Goal: Navigation & Orientation: Find specific page/section

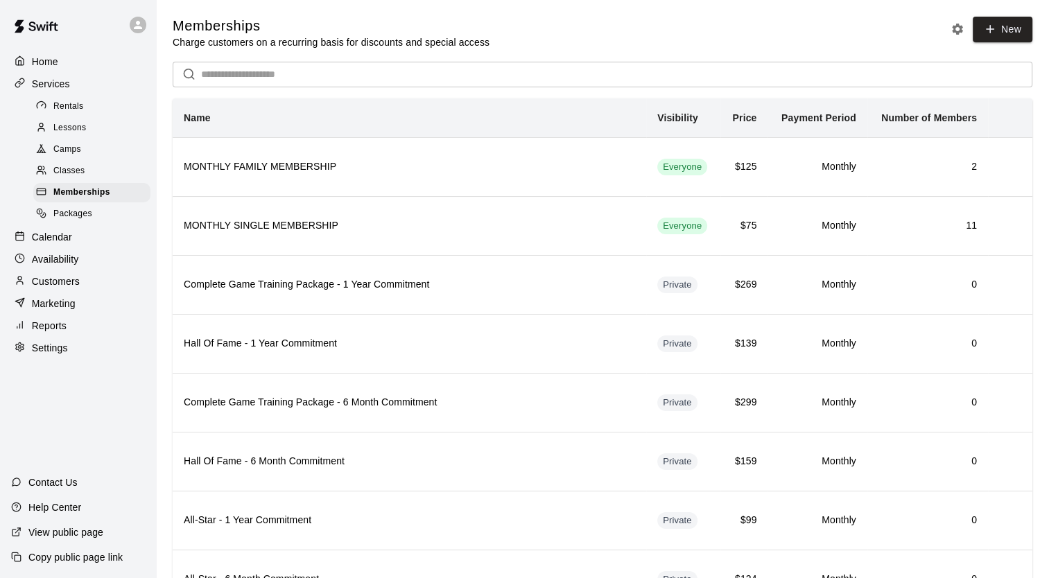
click at [78, 68] on div "Home" at bounding box center [78, 61] width 134 height 21
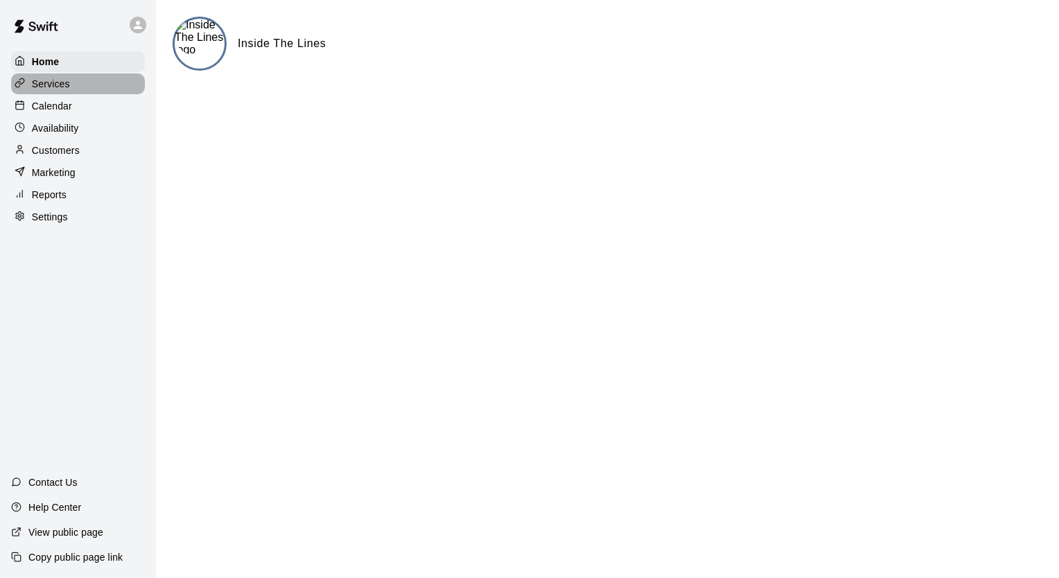
click at [81, 78] on div "Services" at bounding box center [78, 83] width 134 height 21
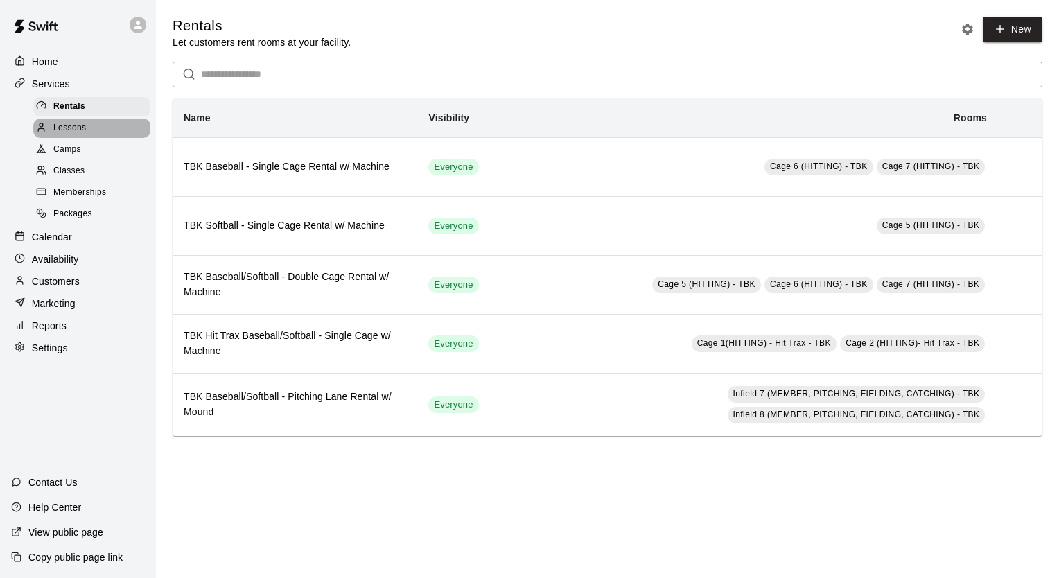
click at [79, 138] on div "Lessons" at bounding box center [91, 128] width 117 height 19
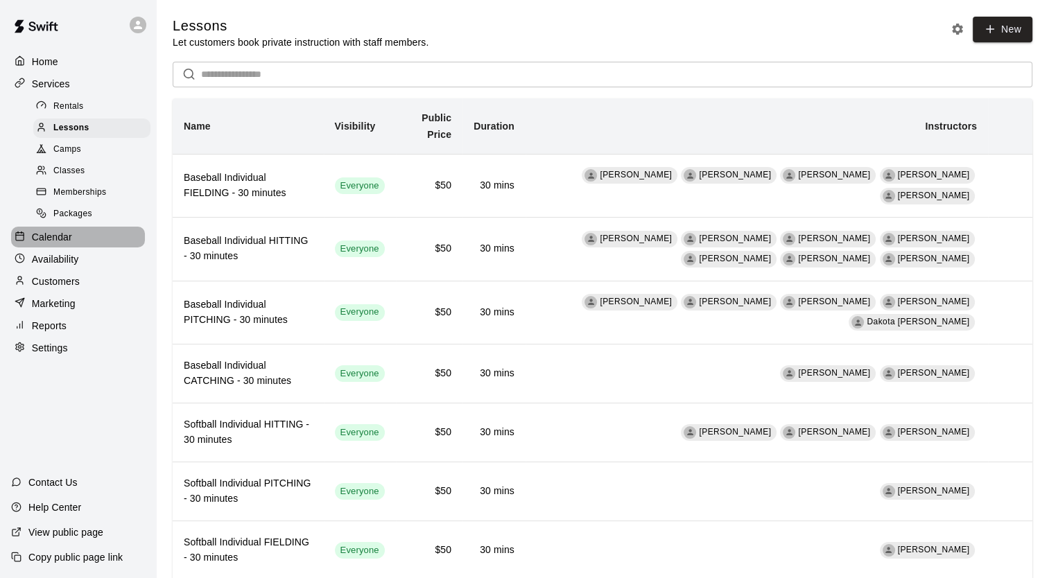
click at [83, 247] on div "Calendar" at bounding box center [78, 237] width 134 height 21
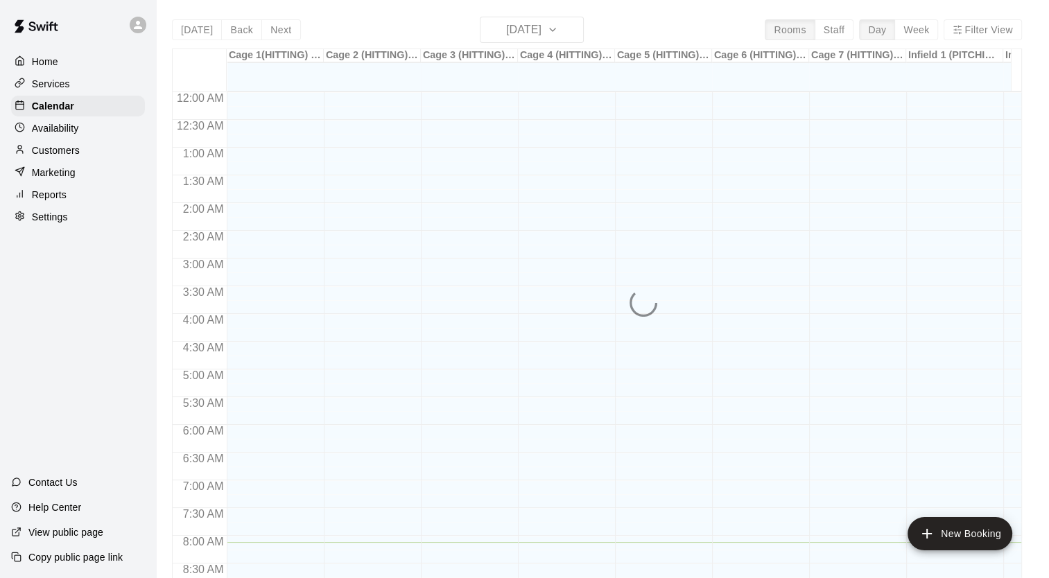
scroll to position [450, 0]
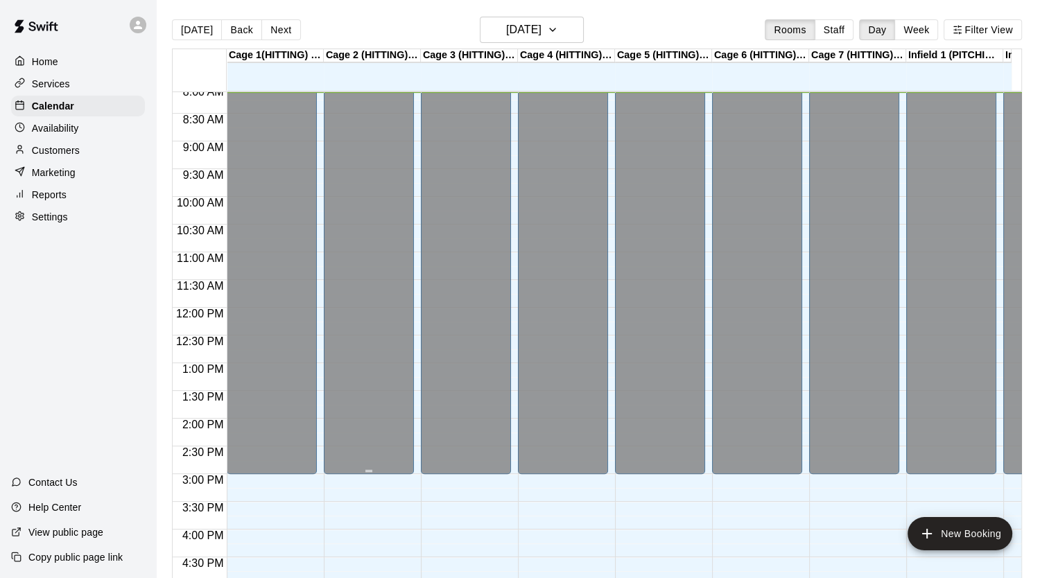
click at [369, 304] on div "Closed" at bounding box center [369, 65] width 82 height 828
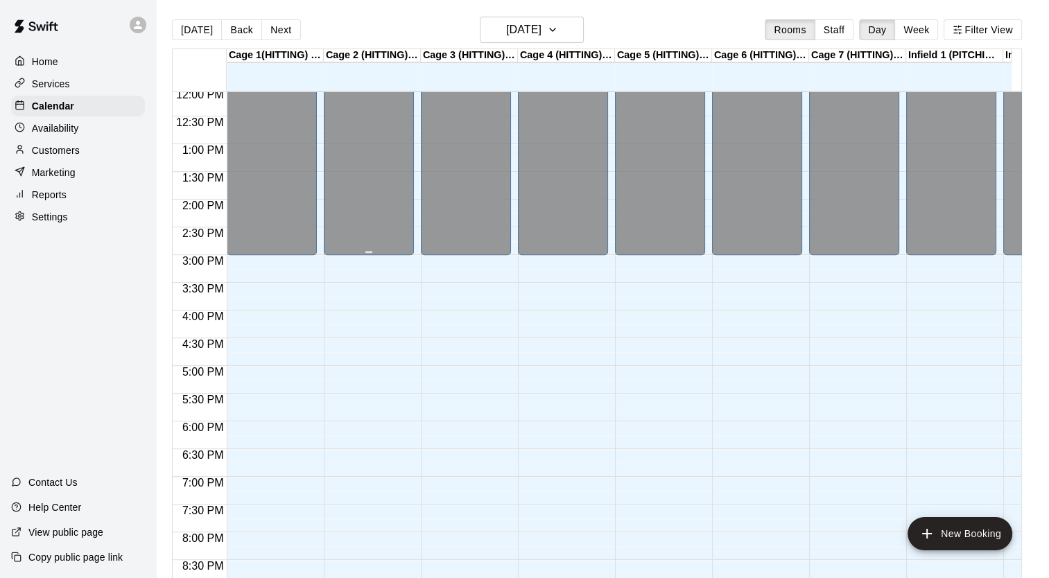
scroll to position [839, 0]
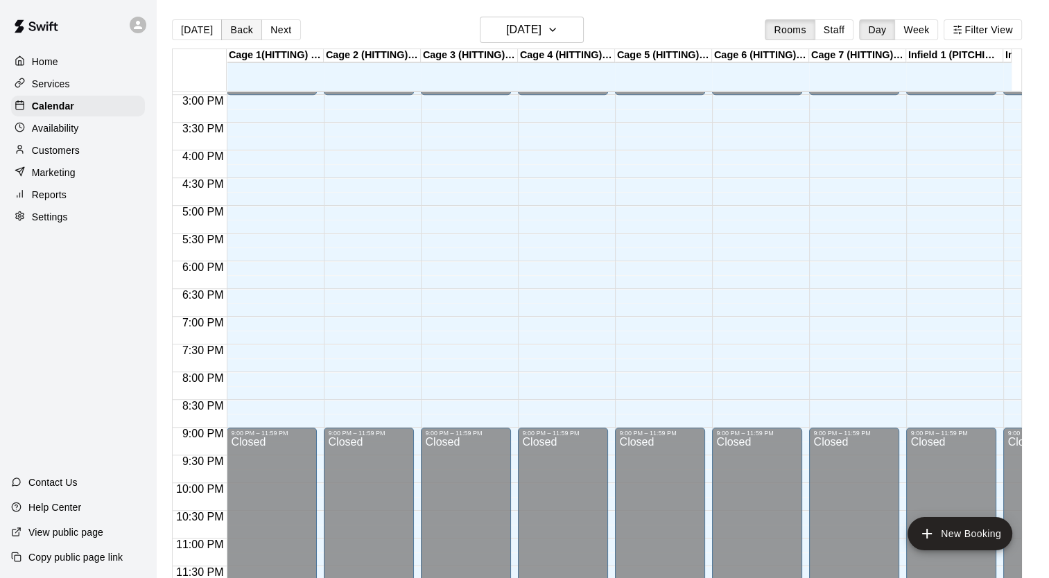
click at [229, 30] on button "Back" at bounding box center [241, 29] width 41 height 21
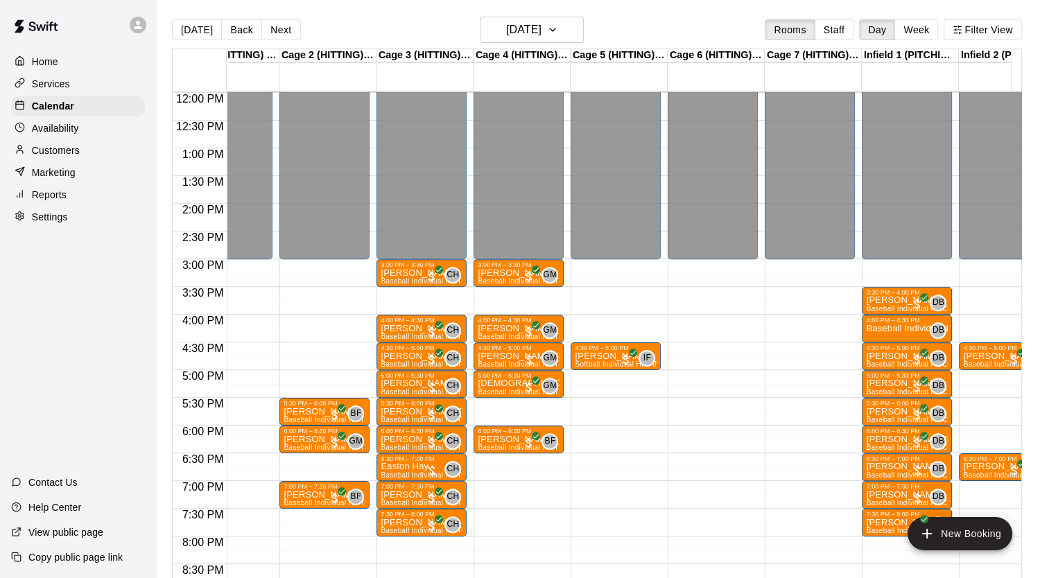
scroll to position [0, 102]
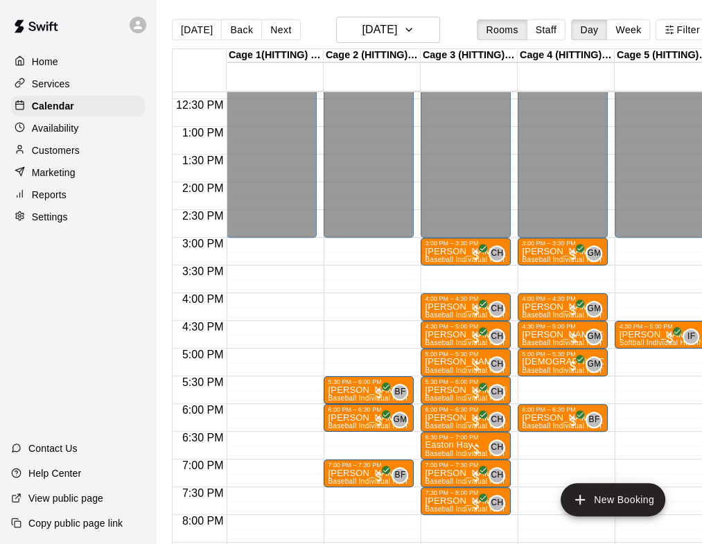
click at [172, 11] on main "[DATE] Back [DATE][DATE] Rooms Staff Day Week Filter View Cage 1(HITTING) - Hit…" at bounding box center [453, 283] width 594 height 566
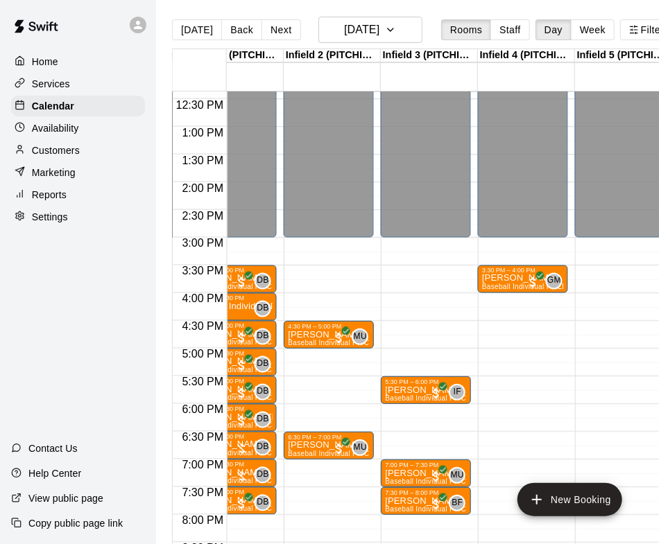
scroll to position [0, 641]
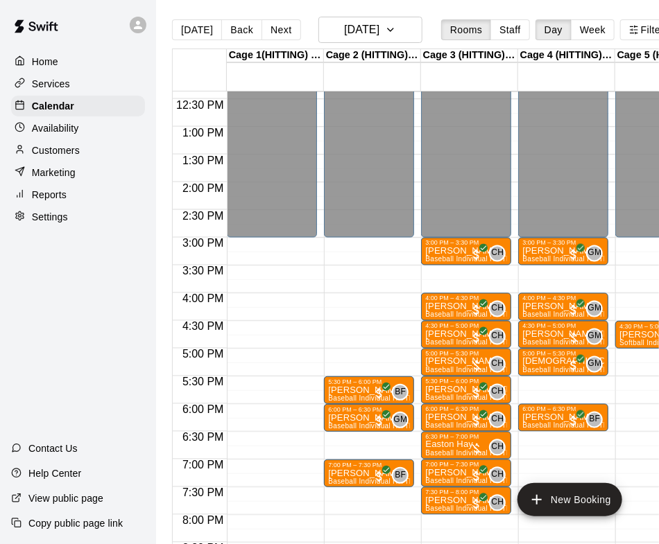
click at [105, 69] on div "Home" at bounding box center [78, 61] width 134 height 21
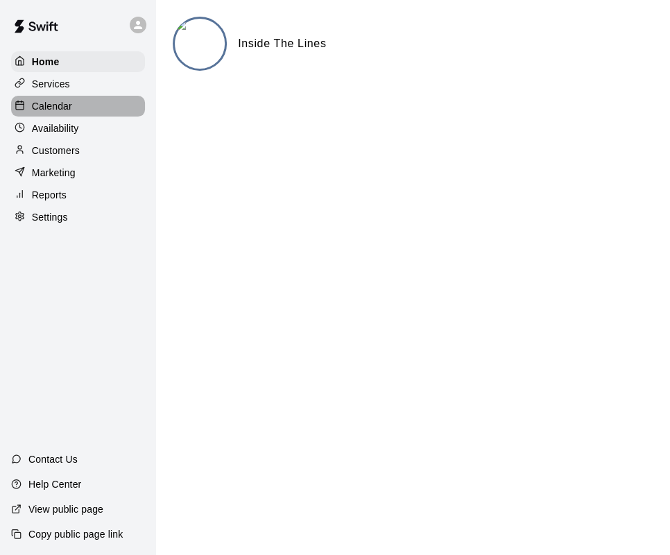
click at [121, 103] on div "Calendar" at bounding box center [78, 106] width 134 height 21
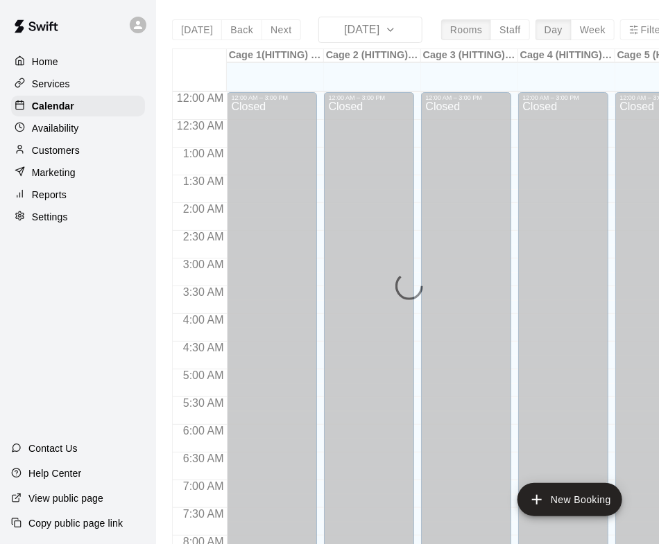
scroll to position [460, 0]
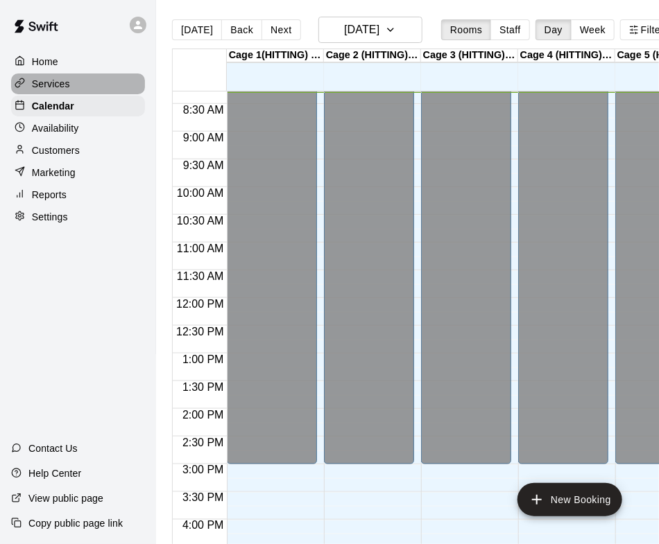
click at [119, 83] on div "Services" at bounding box center [78, 83] width 134 height 21
